Goal: Task Accomplishment & Management: Use online tool/utility

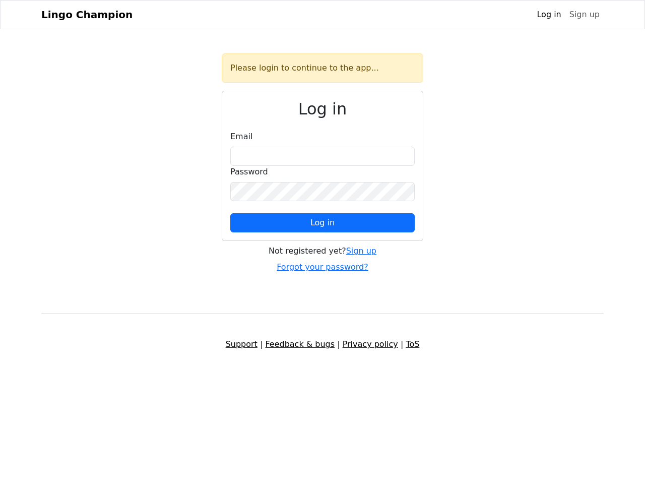
click at [323, 223] on span "Log in" at bounding box center [323, 223] width 24 height 10
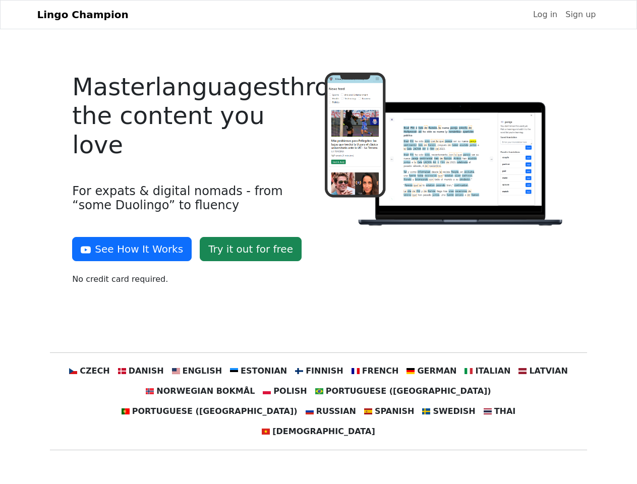
click at [319, 242] on div at bounding box center [445, 183] width 252 height 221
